Goal: Information Seeking & Learning: Learn about a topic

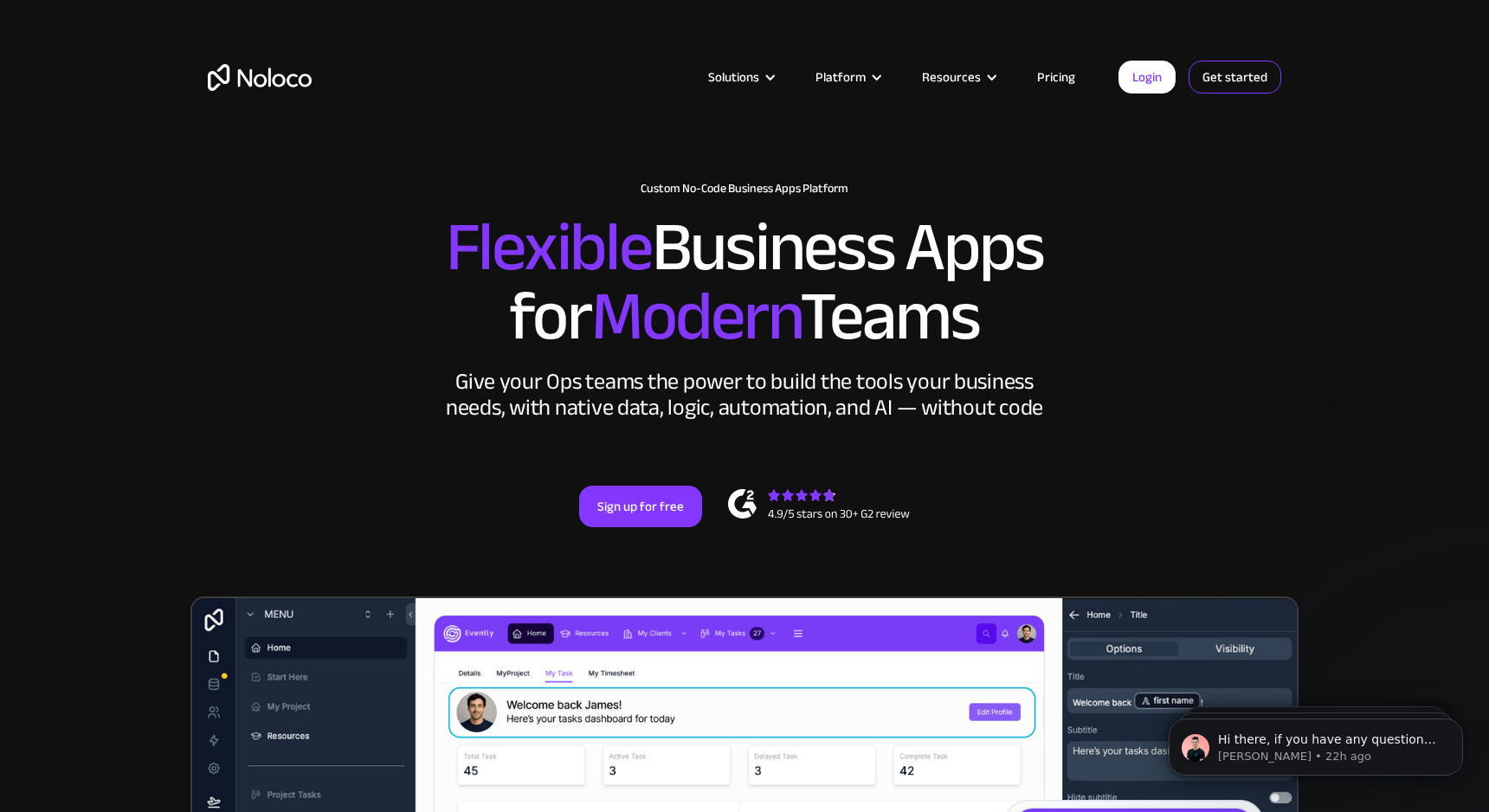
click at [1244, 80] on link "Get started" at bounding box center [1235, 78] width 92 height 33
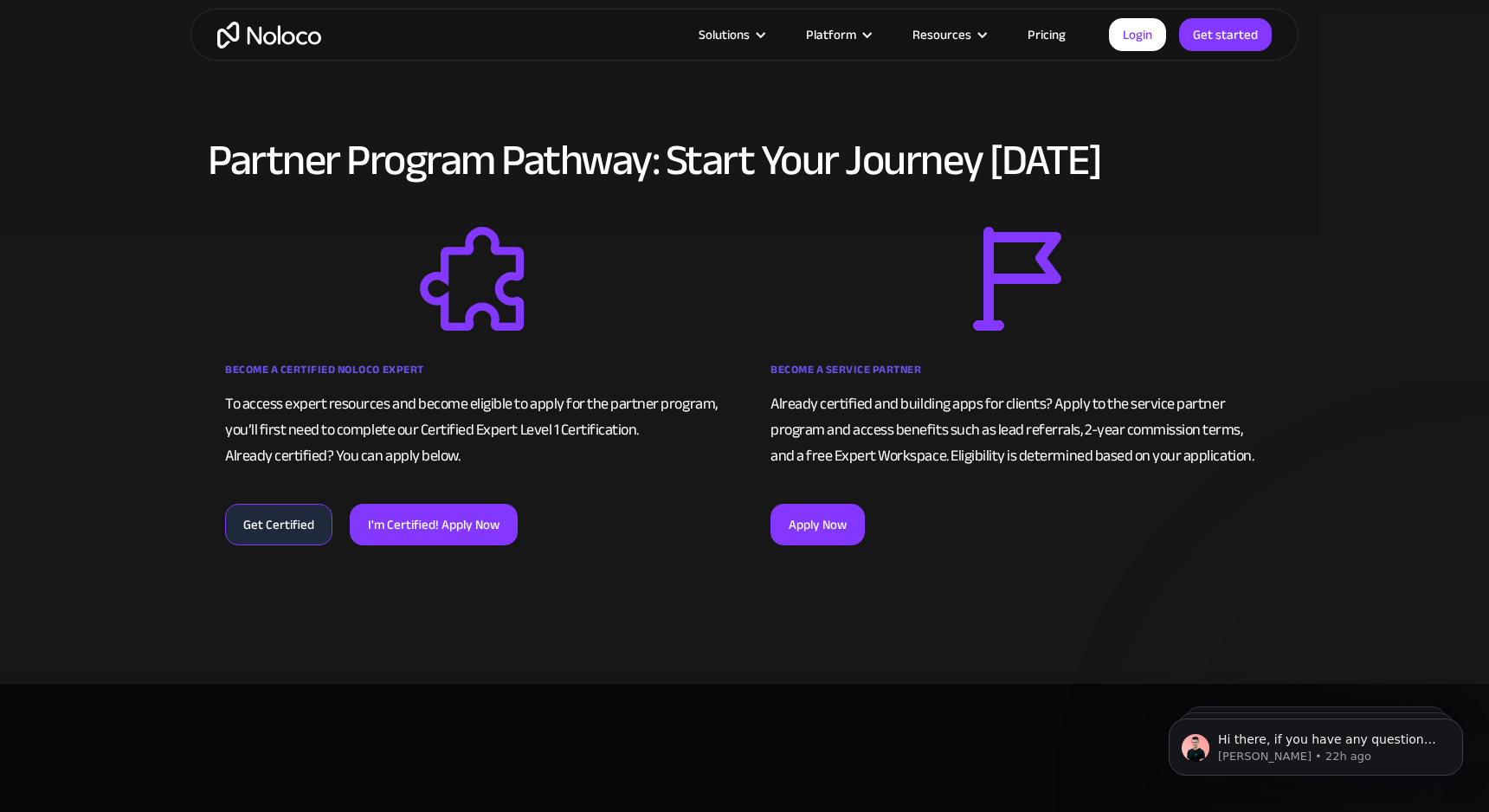
click at [282, 31] on img "home" at bounding box center [269, 34] width 104 height 27
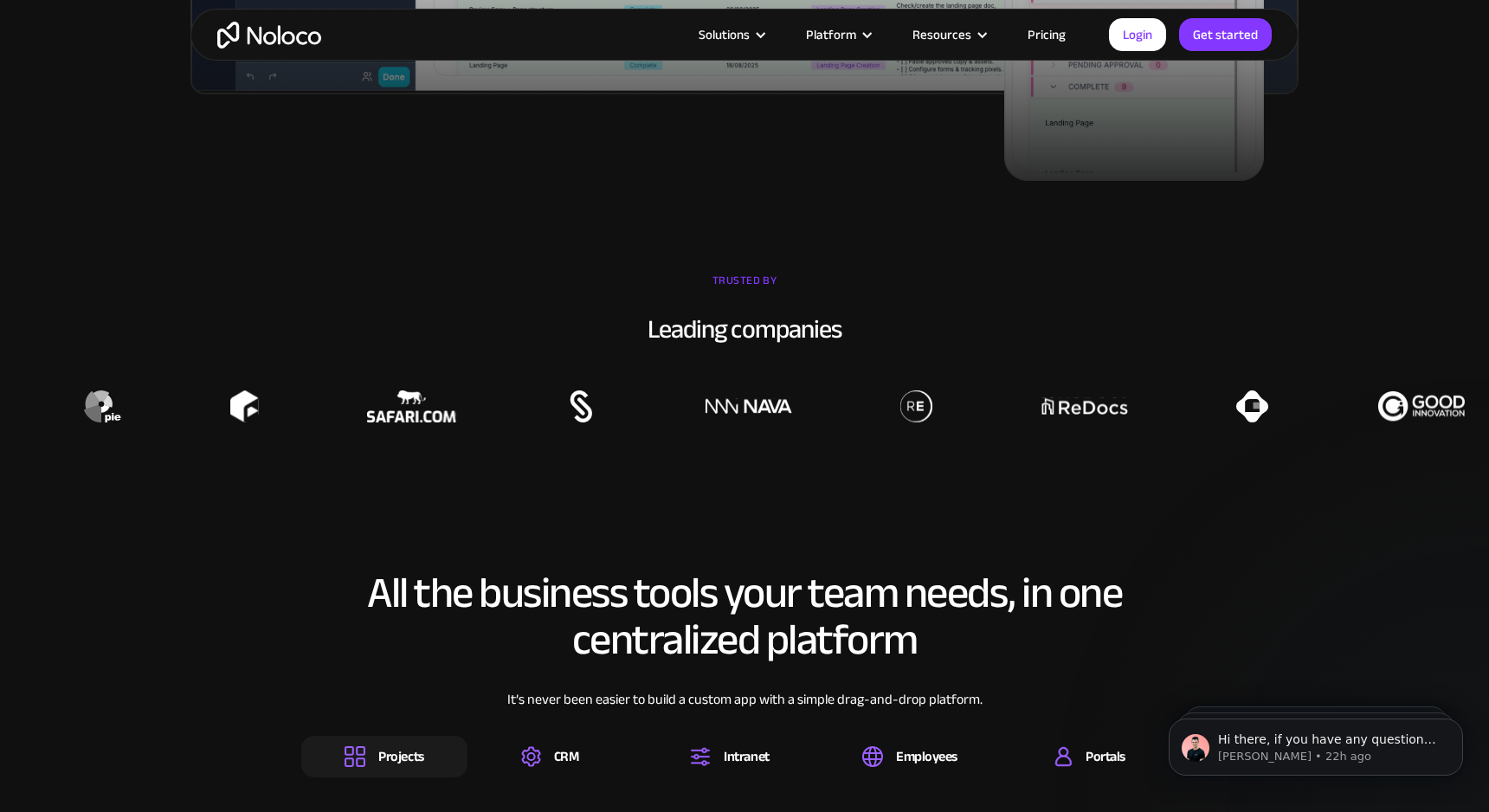
scroll to position [1175, 0]
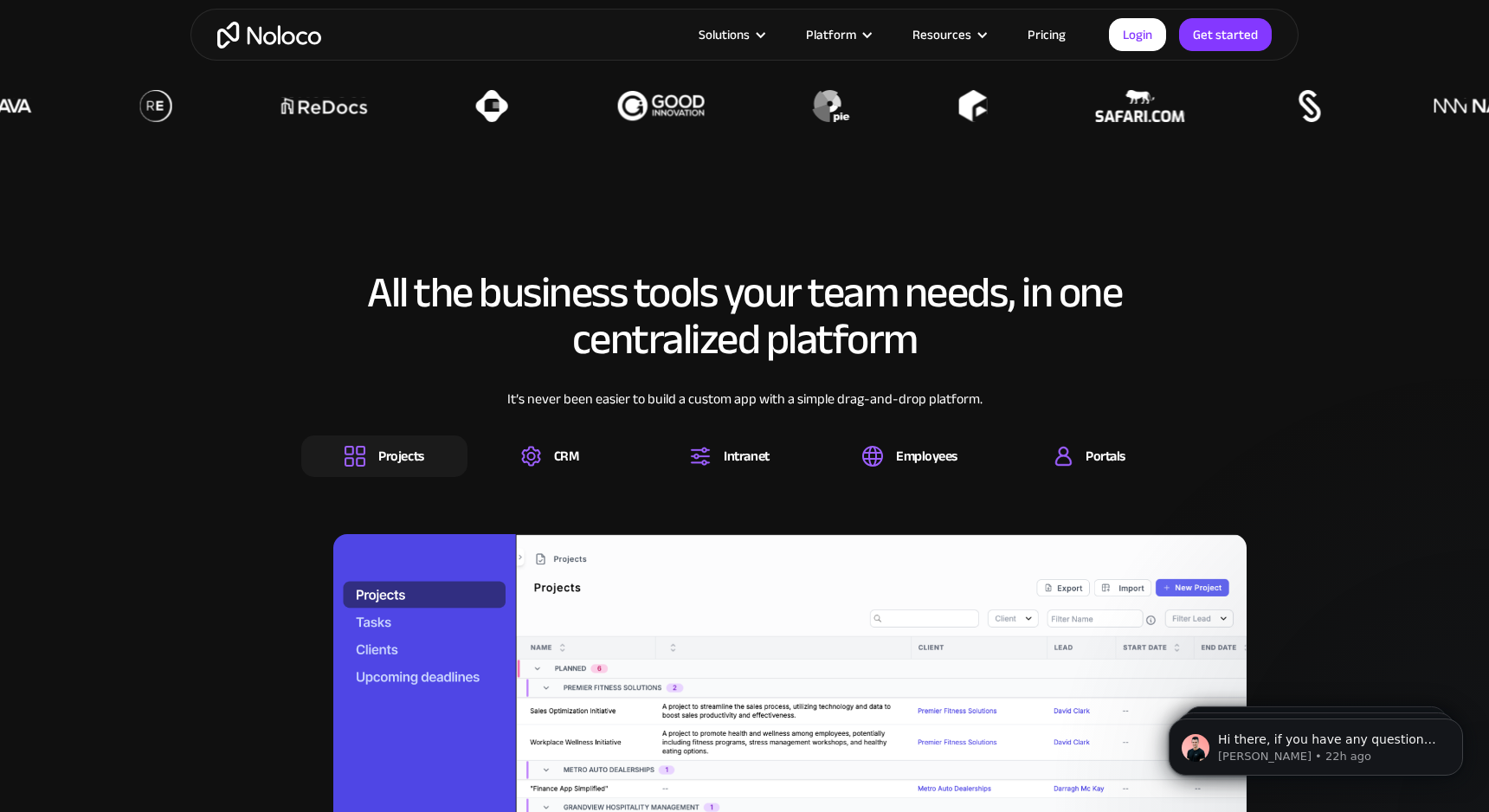
scroll to position [1463, 0]
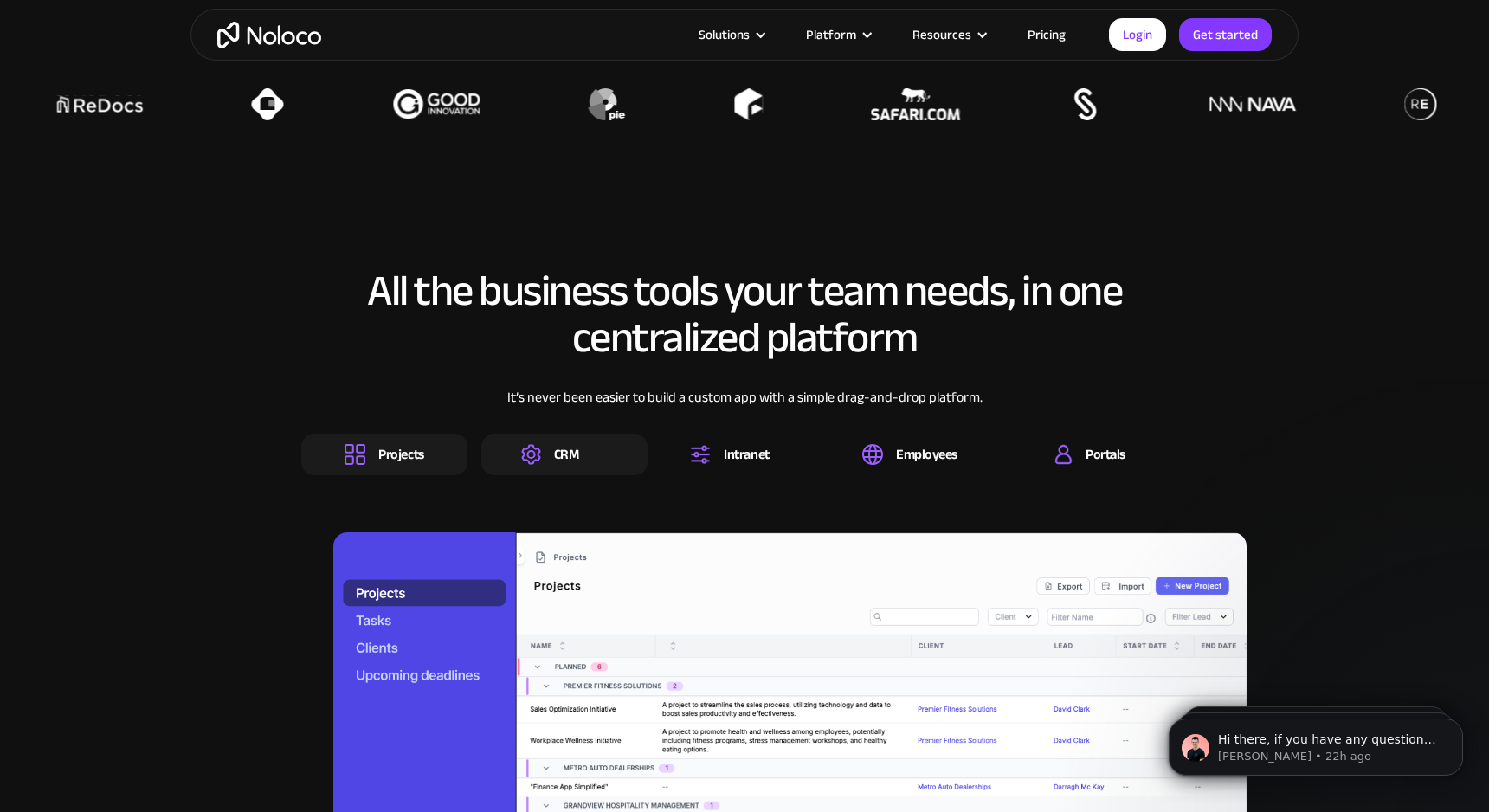
click at [550, 461] on div "CRM" at bounding box center [549, 454] width 57 height 20
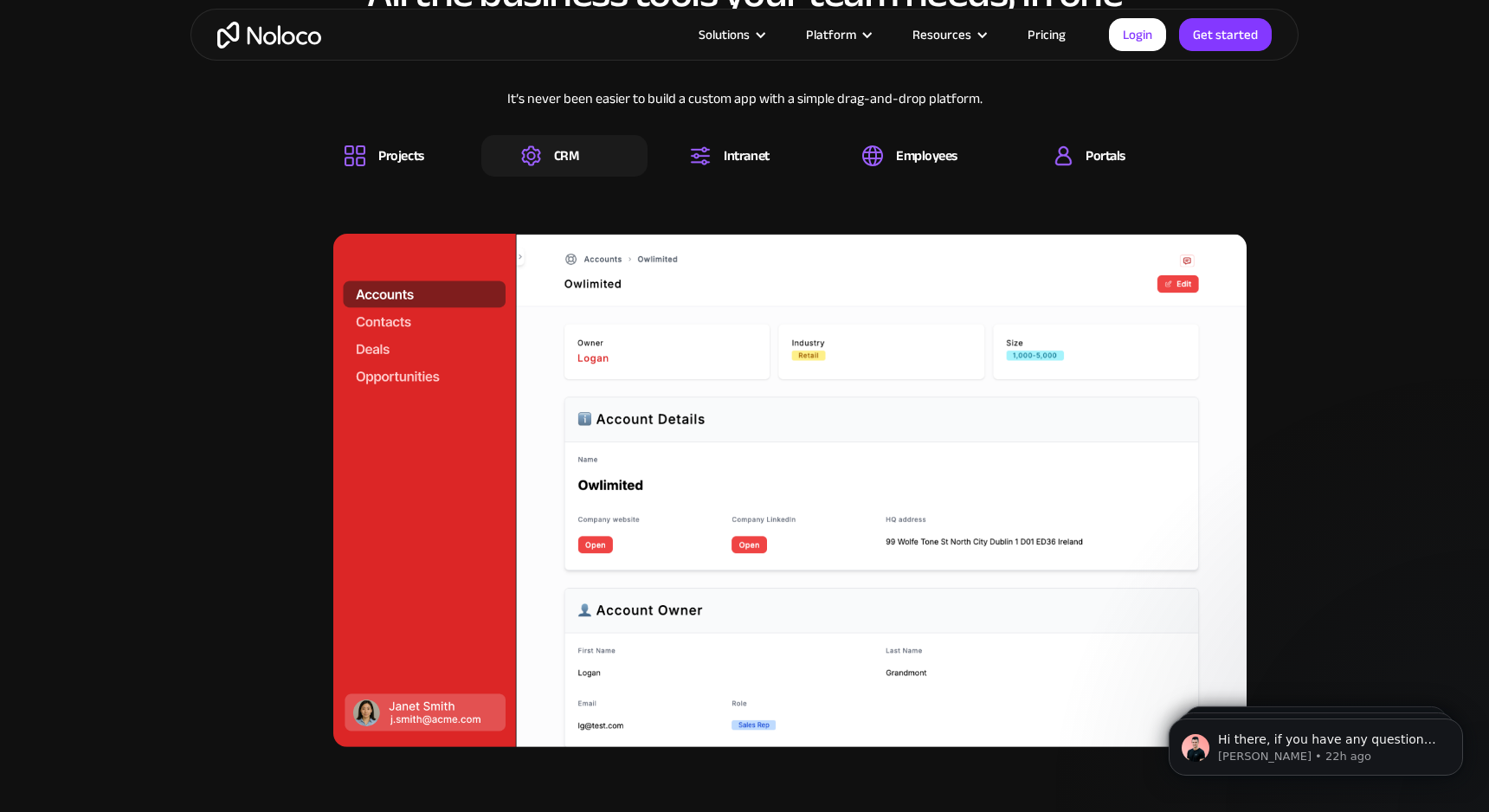
scroll to position [1764, 0]
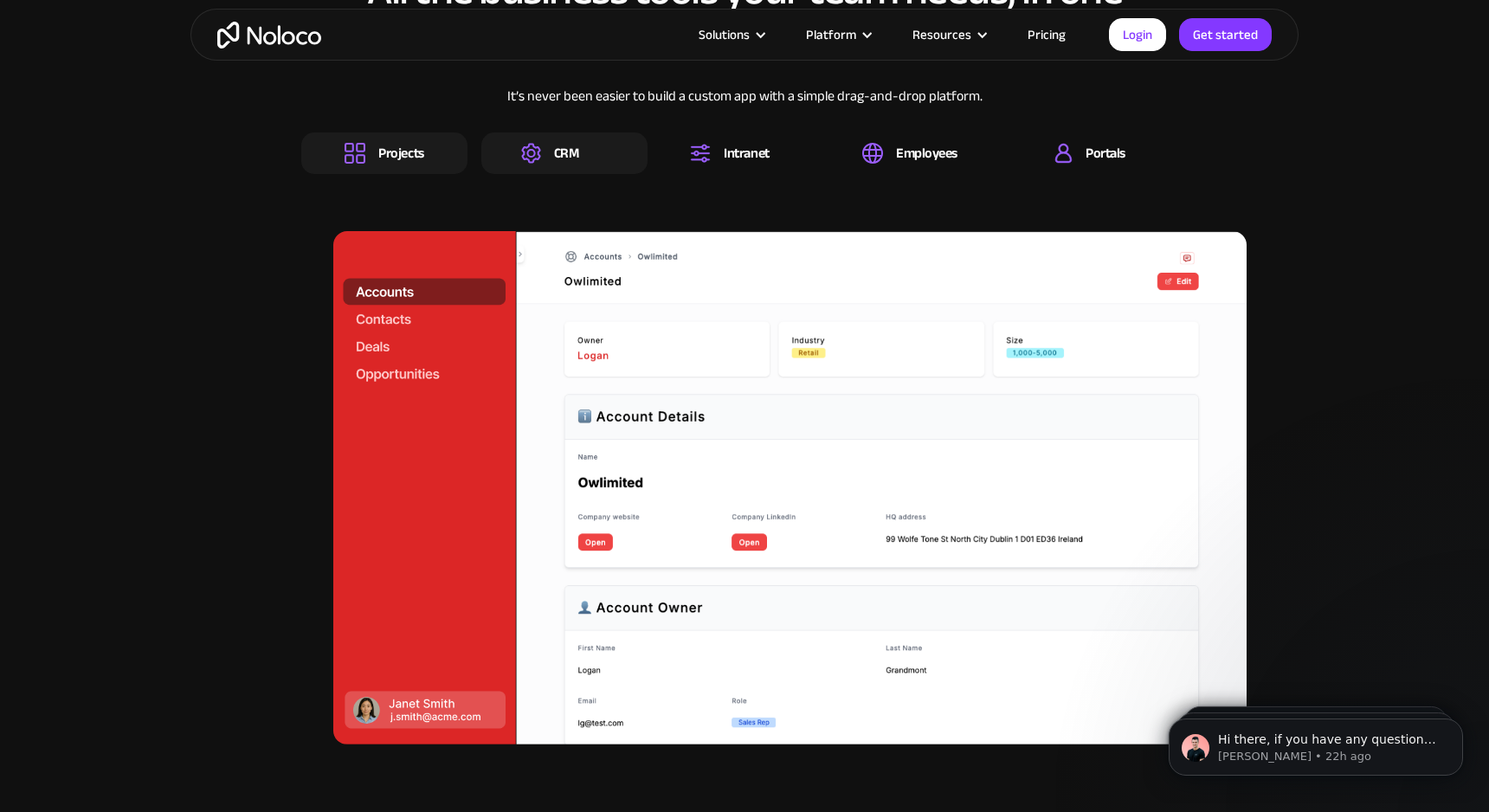
click at [405, 160] on div "Projects" at bounding box center [400, 153] width 45 height 19
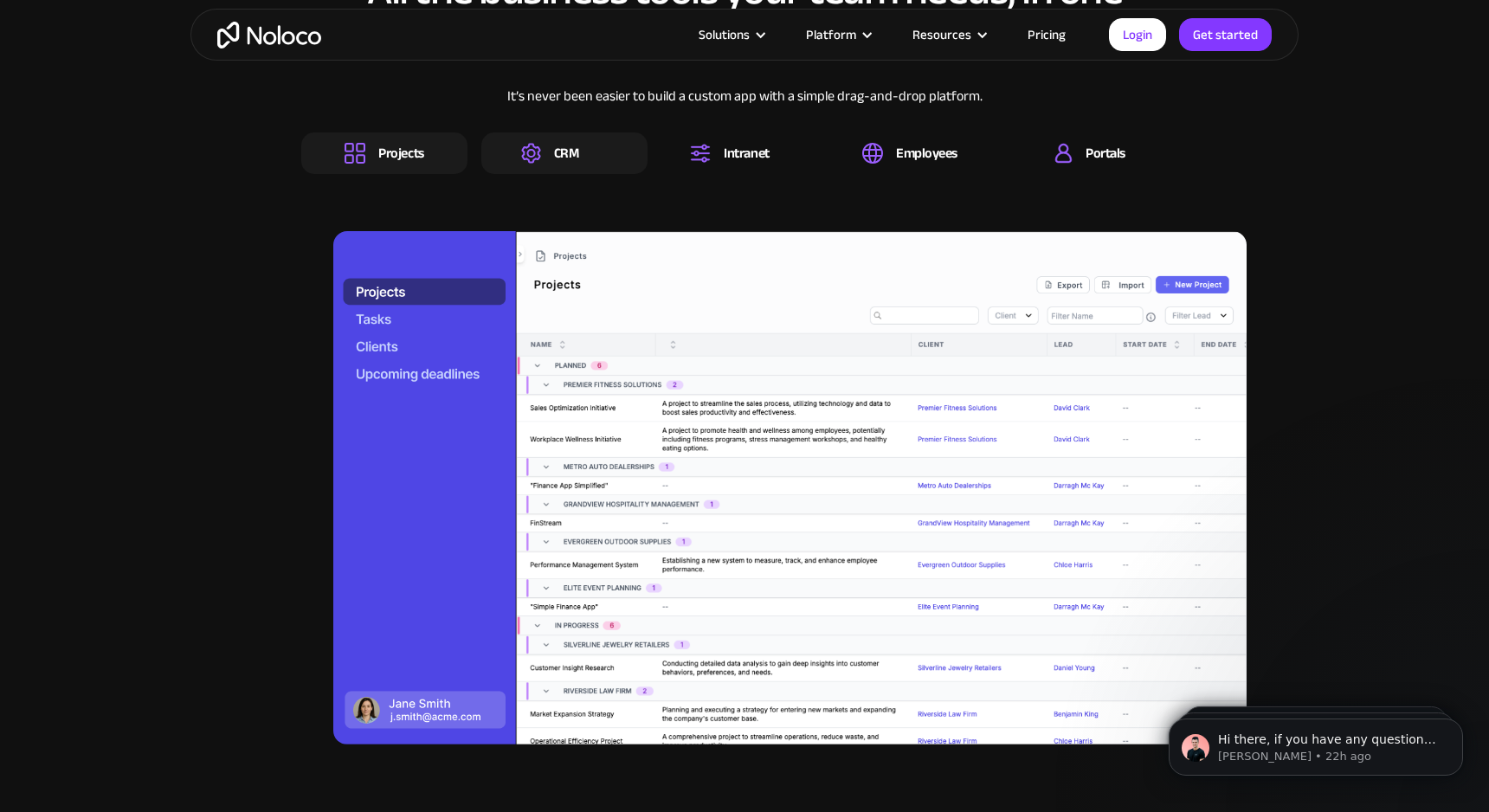
click at [559, 155] on div "CRM" at bounding box center [566, 153] width 25 height 19
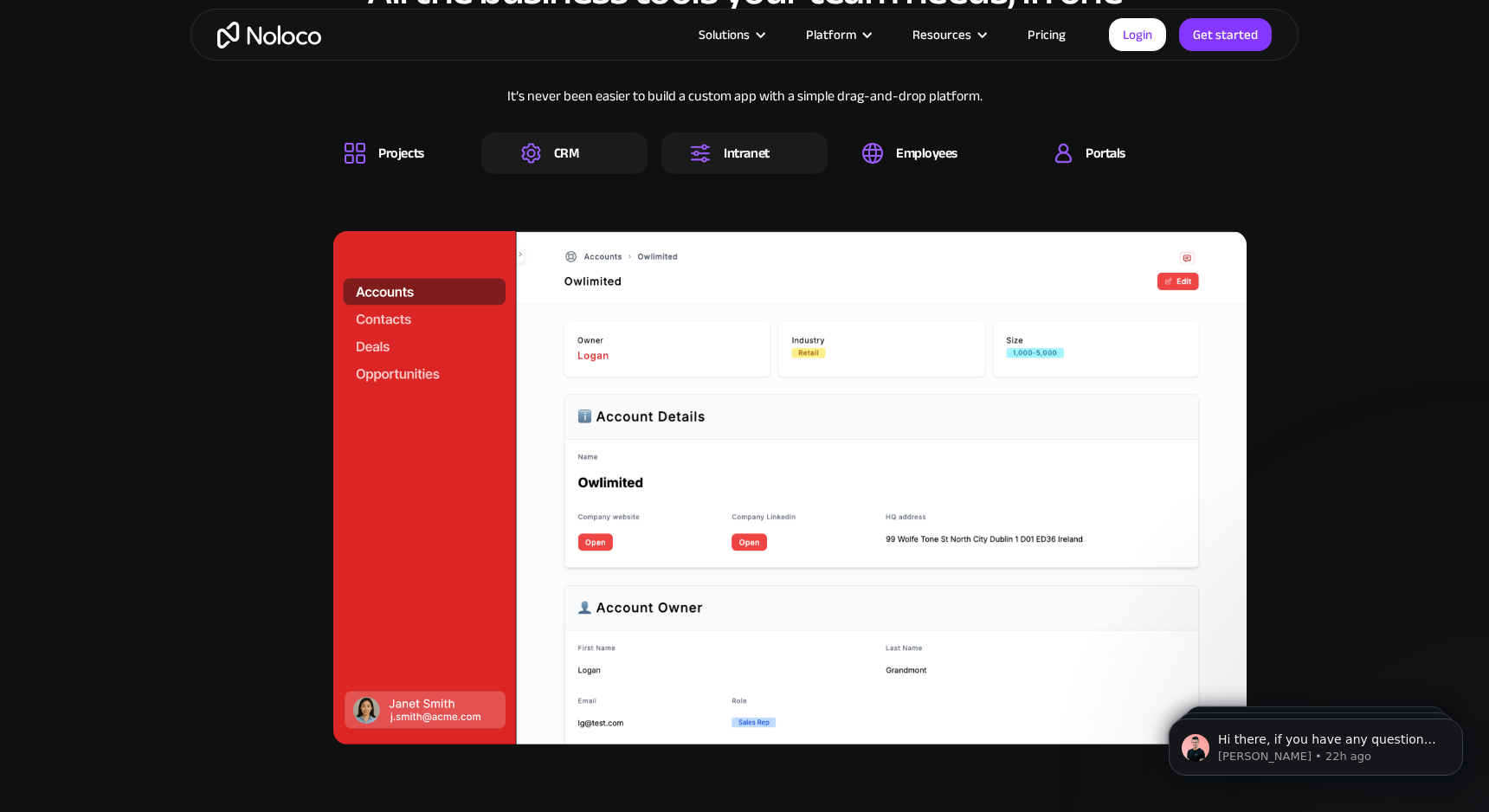
click at [727, 152] on div "Intranet" at bounding box center [745, 153] width 45 height 19
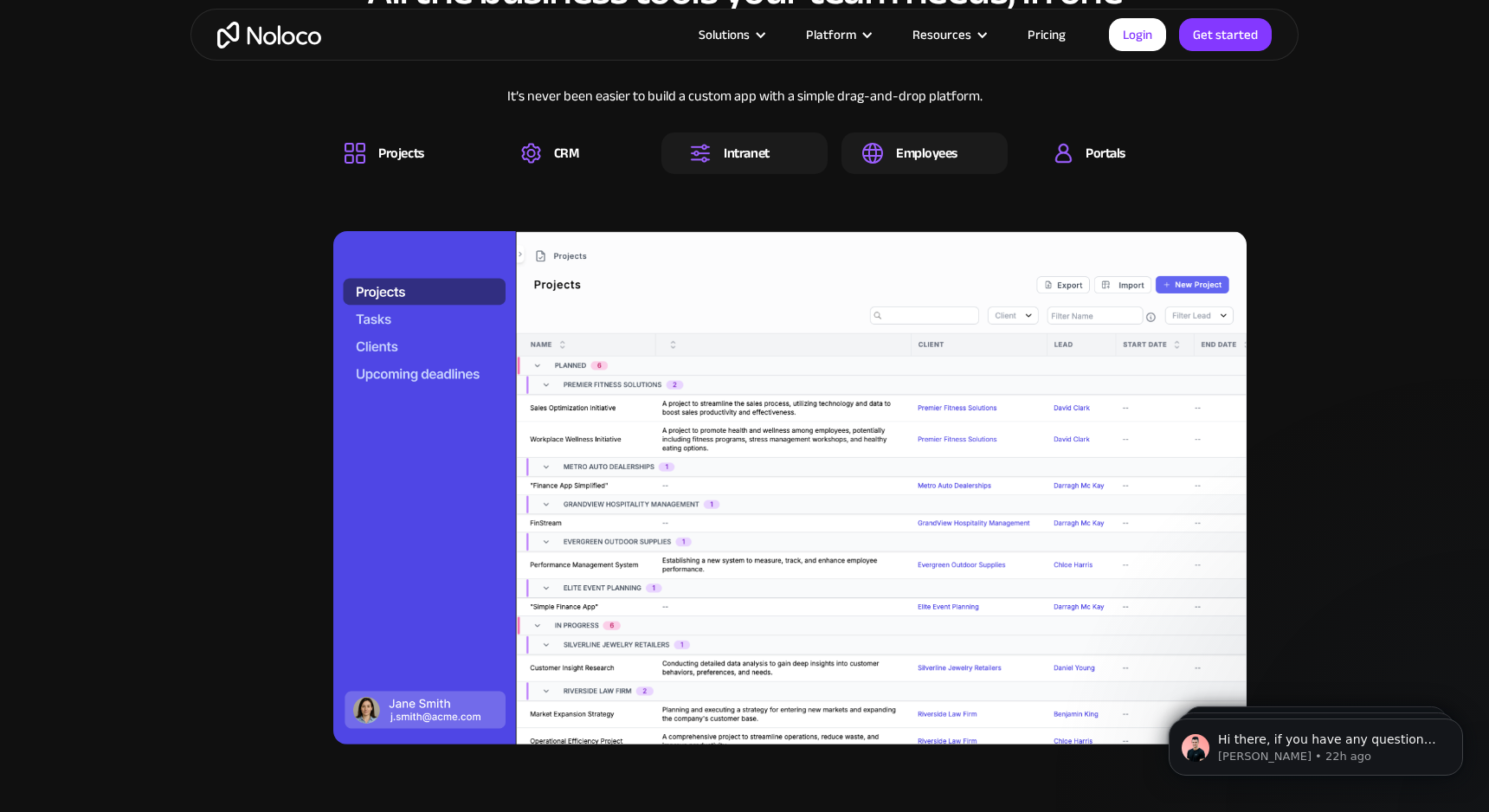
click at [908, 149] on div "Employees" at bounding box center [927, 153] width 61 height 19
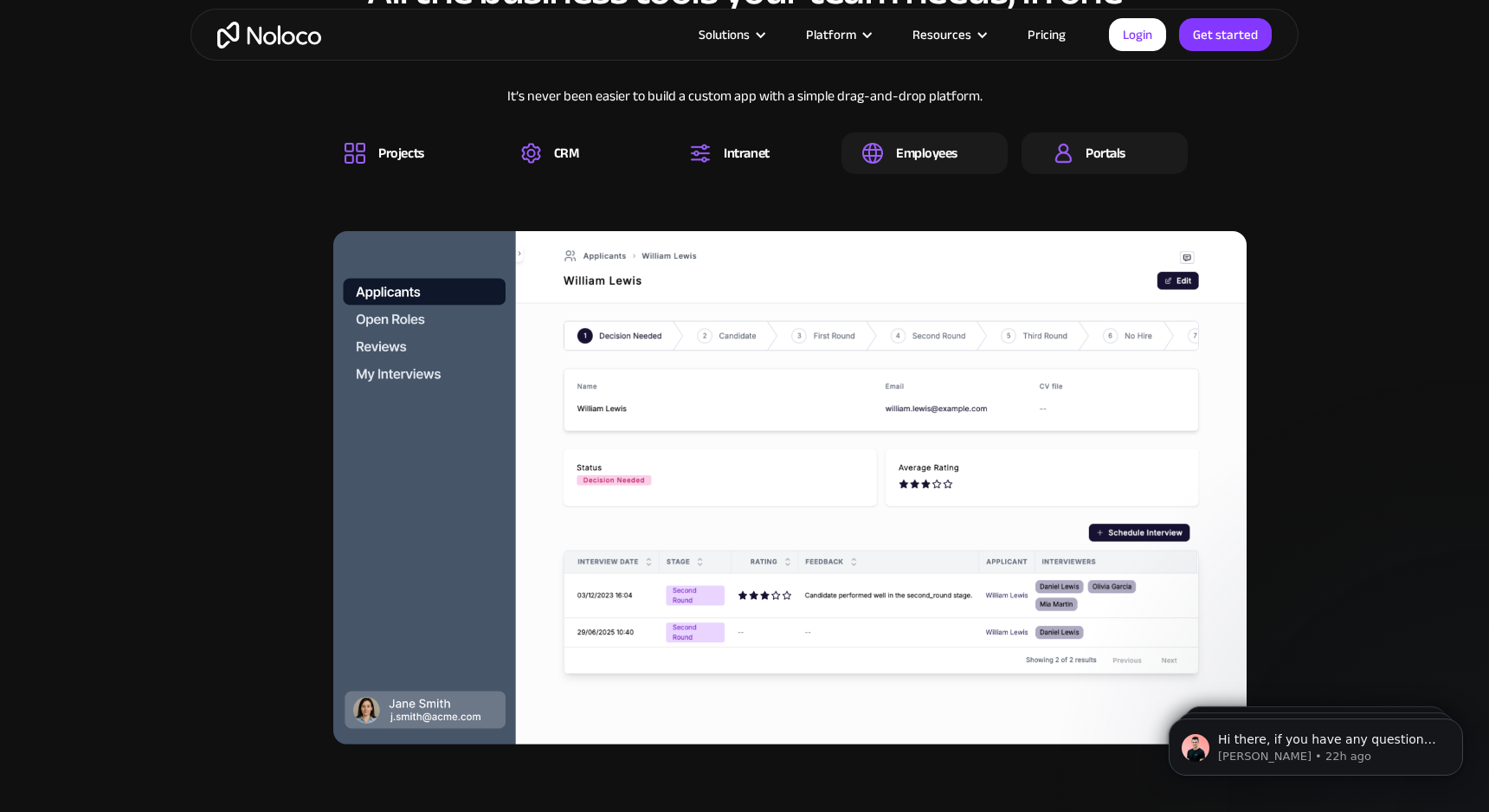
click at [1095, 150] on div "Portals" at bounding box center [1105, 153] width 40 height 19
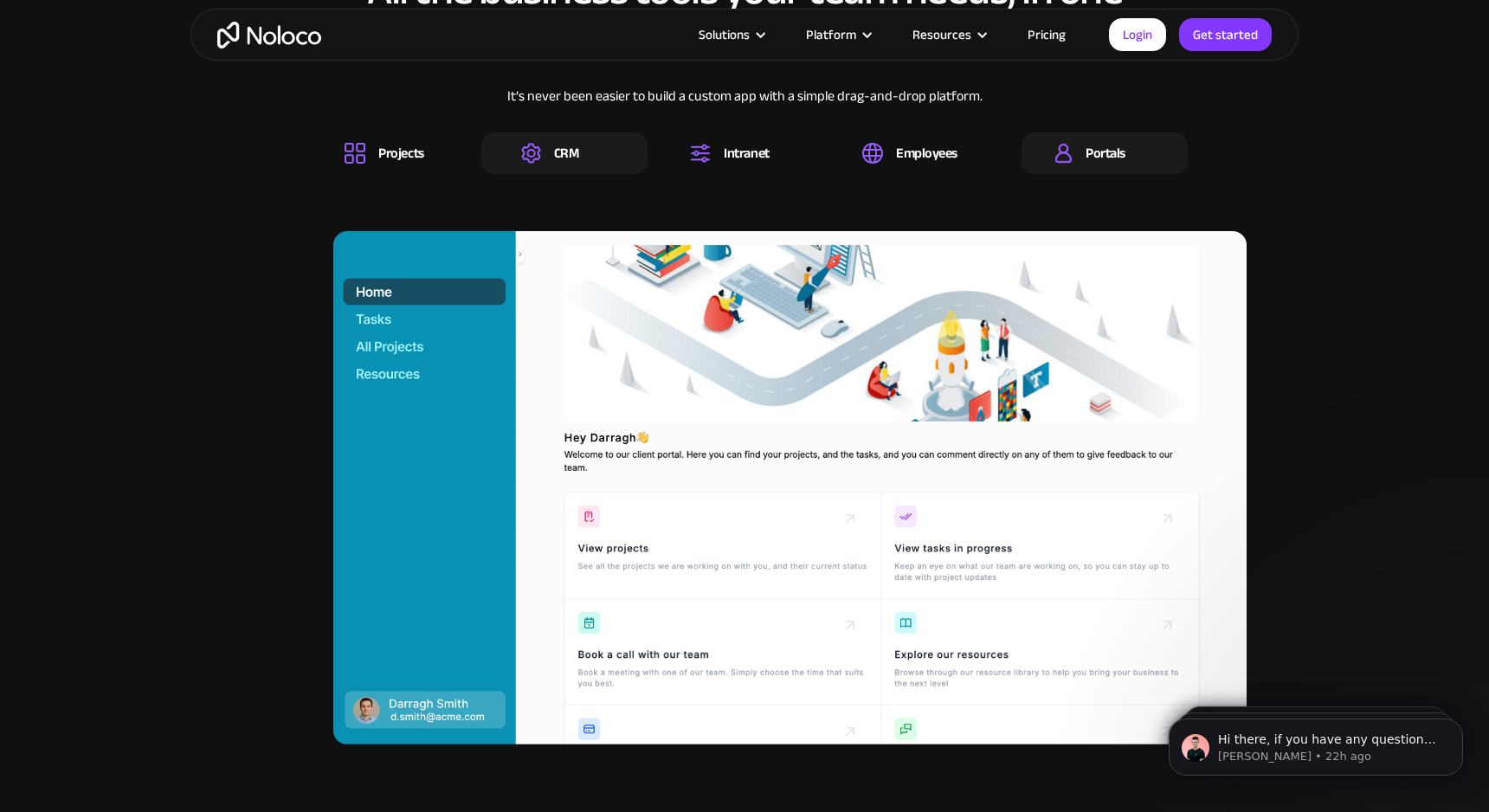
click at [560, 148] on div "CRM" at bounding box center [566, 153] width 25 height 19
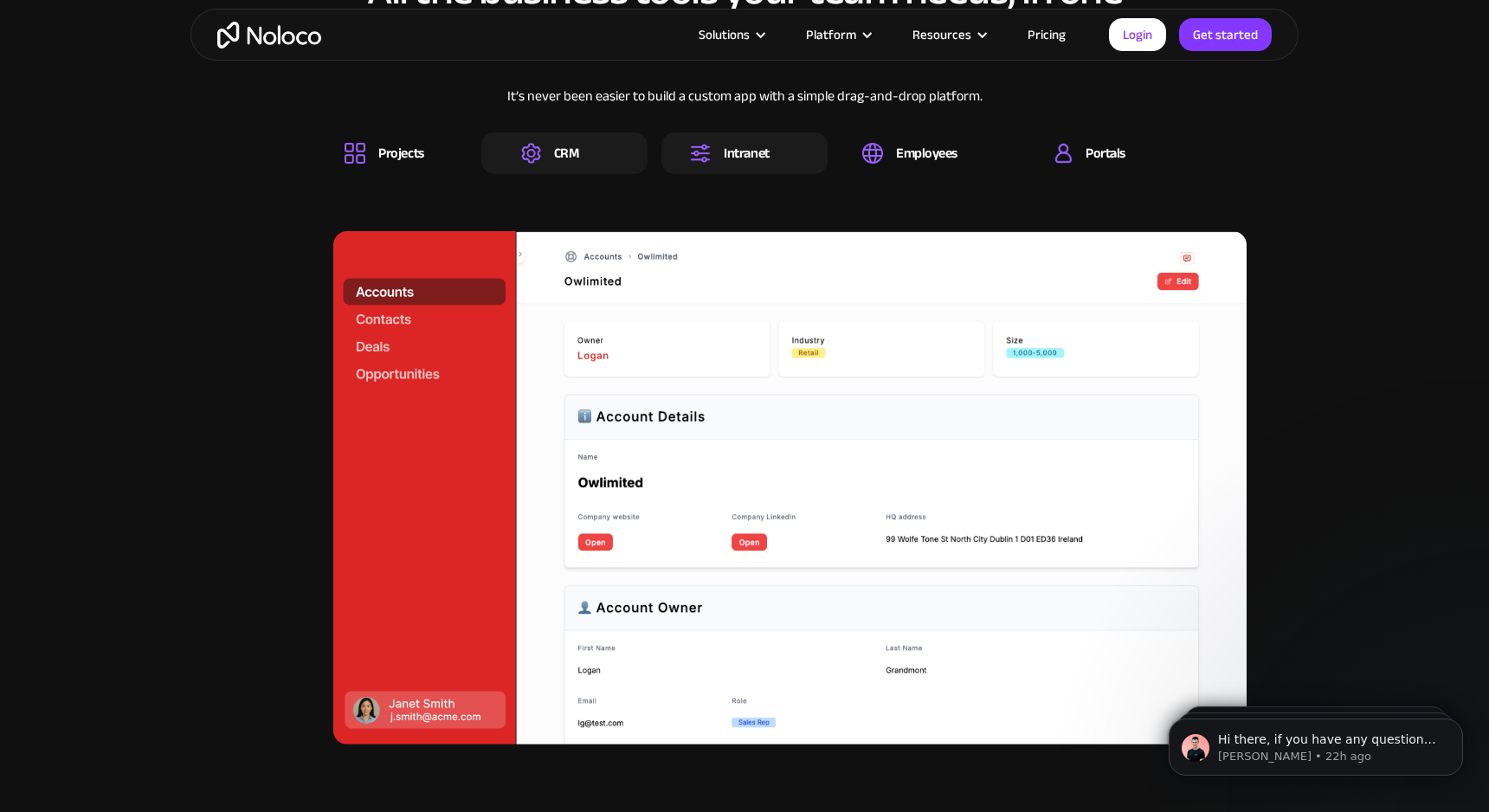
click at [719, 156] on div "Intranet" at bounding box center [729, 153] width 79 height 20
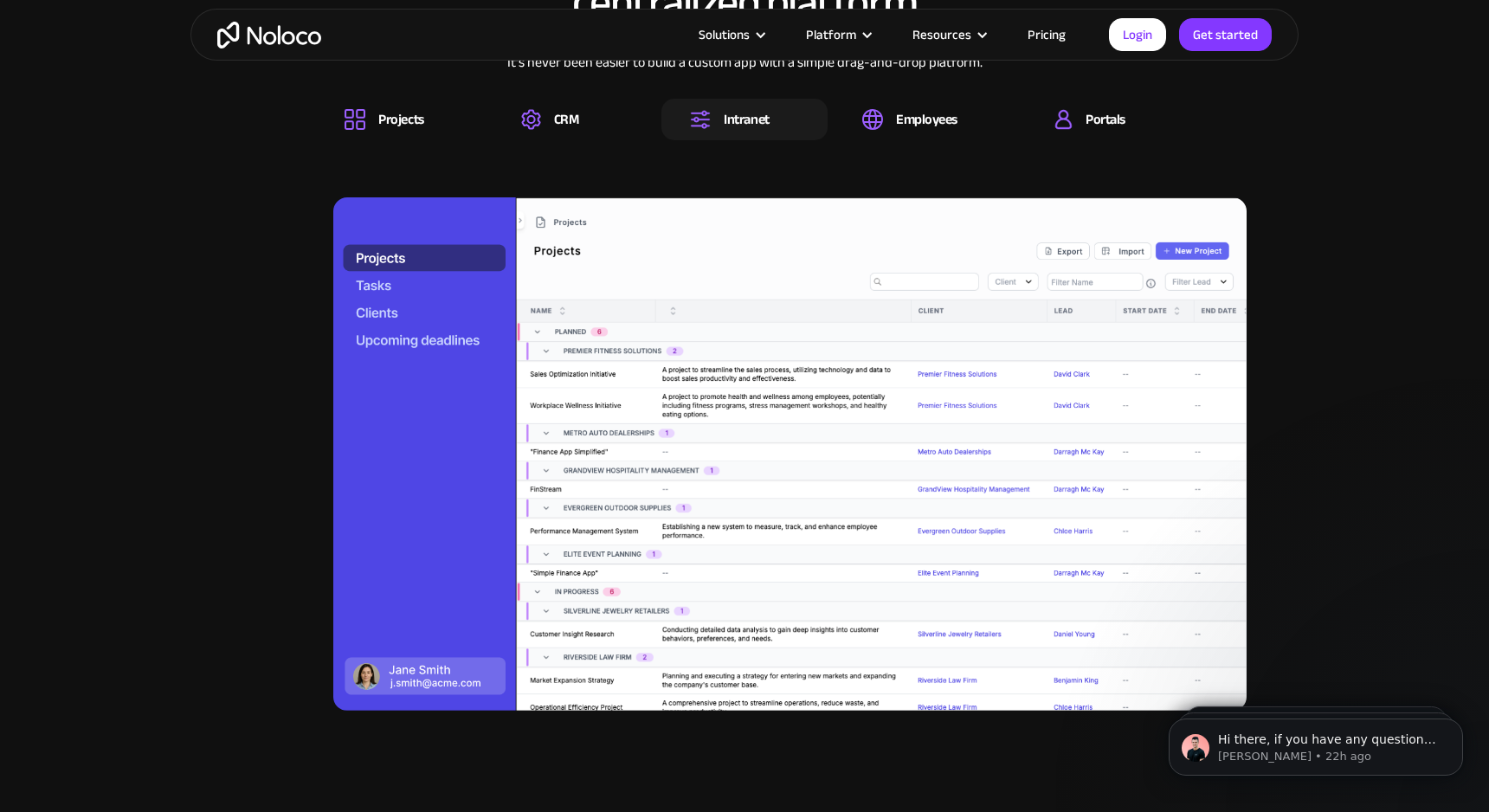
scroll to position [1801, 0]
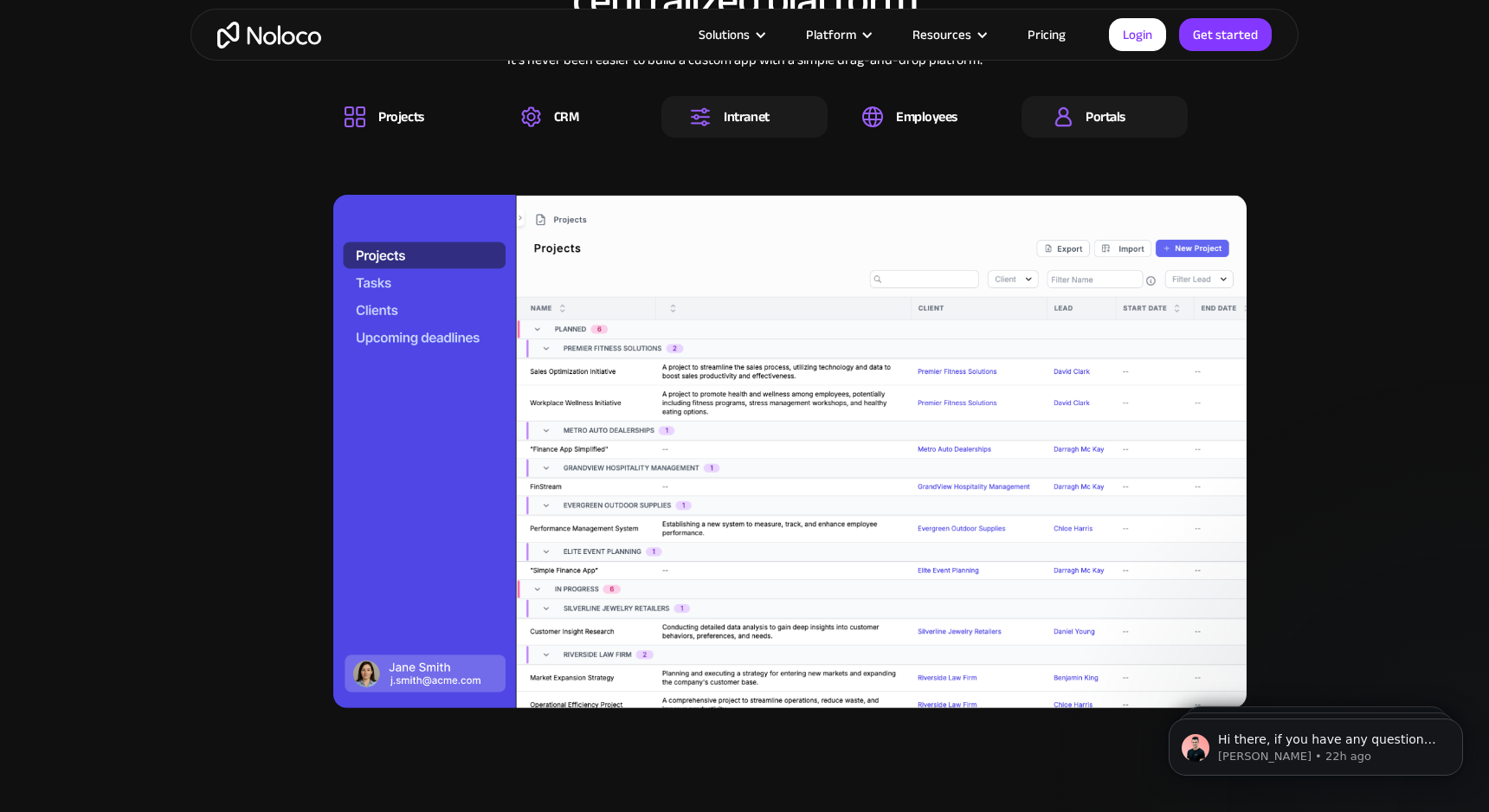
click at [1119, 115] on div "Portals" at bounding box center [1105, 117] width 40 height 19
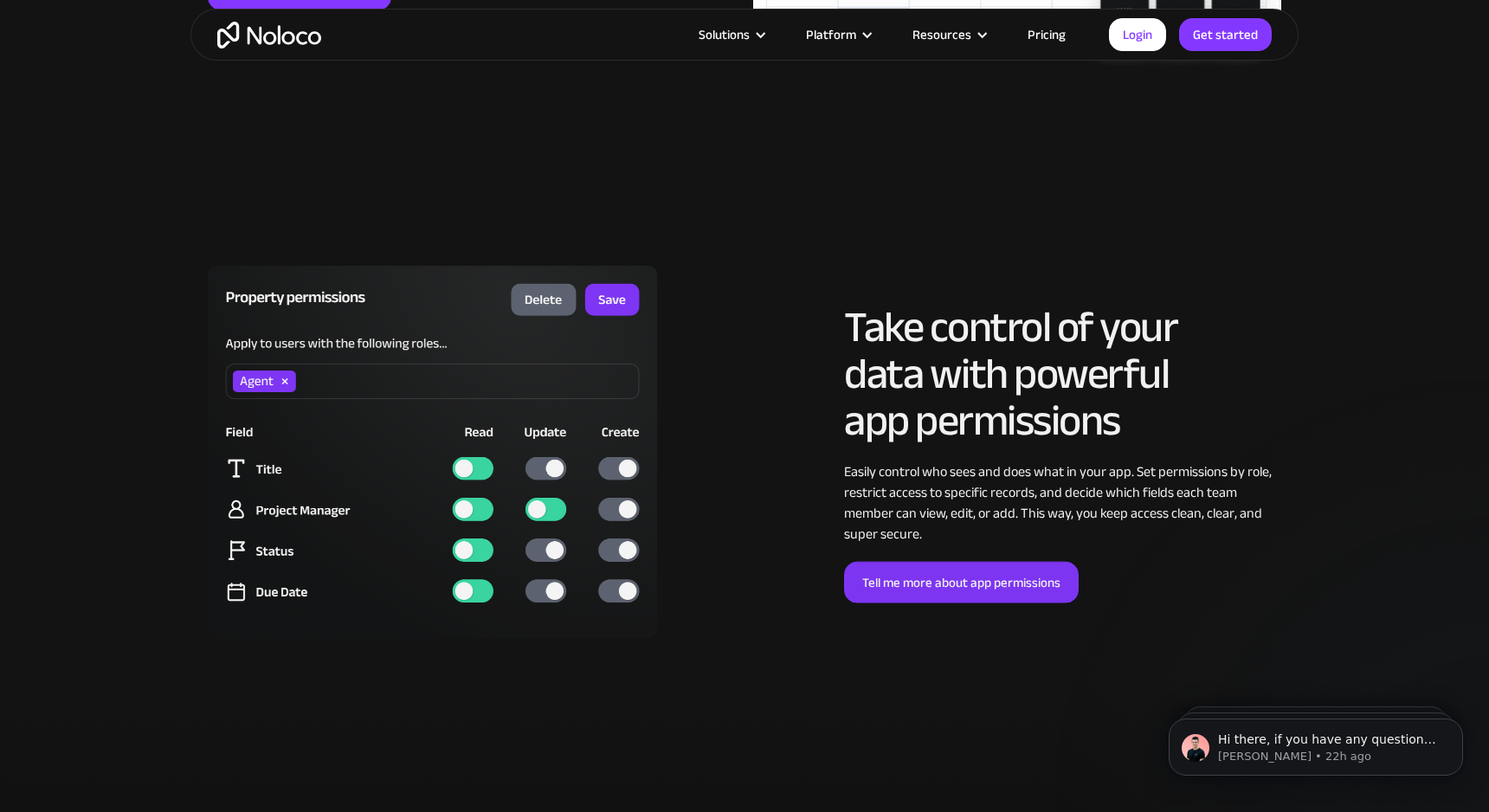
scroll to position [4558, 0]
